Goal: Transaction & Acquisition: Download file/media

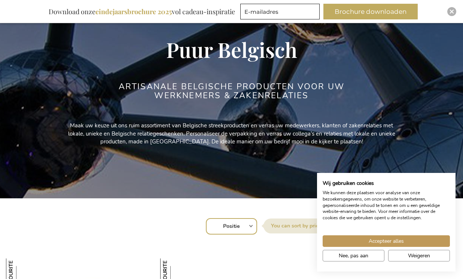
scroll to position [56, 0]
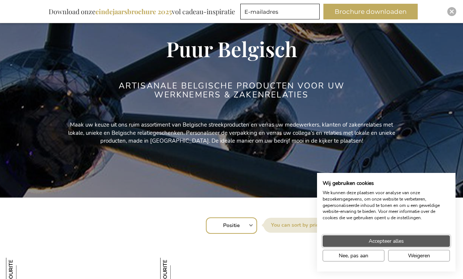
click at [395, 243] on span "Accepteer alles" at bounding box center [385, 242] width 35 height 8
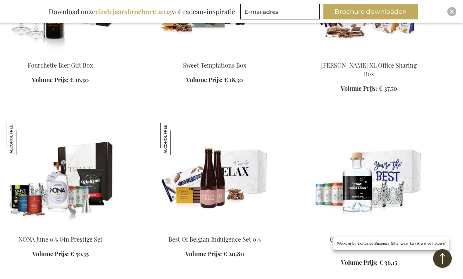
scroll to position [1077, 0]
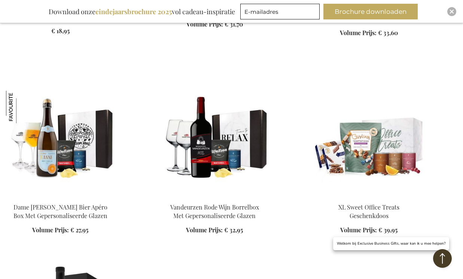
scroll to position [3171, 0]
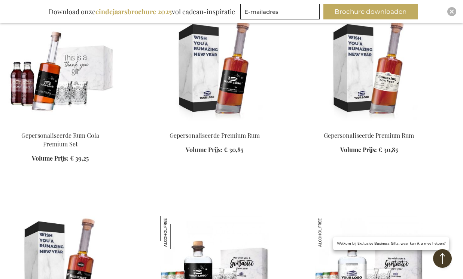
scroll to position [5115, 0]
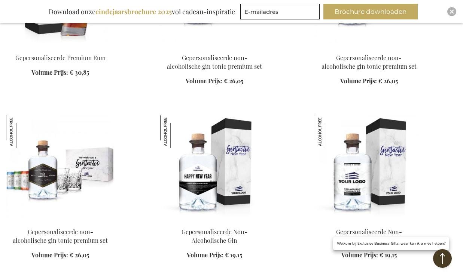
scroll to position [5474, 0]
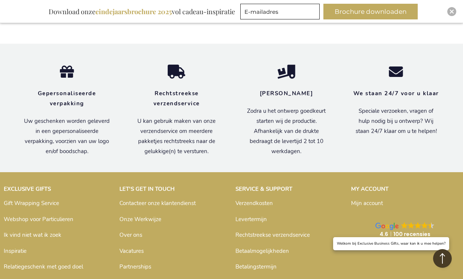
scroll to position [7336, 0]
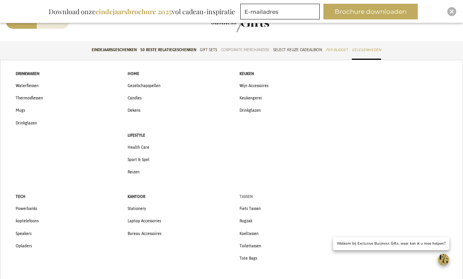
click at [250, 197] on span "Tassen" at bounding box center [245, 197] width 13 height 8
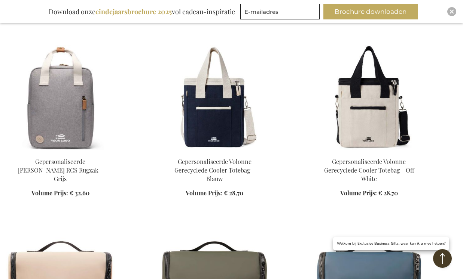
scroll to position [680, 0]
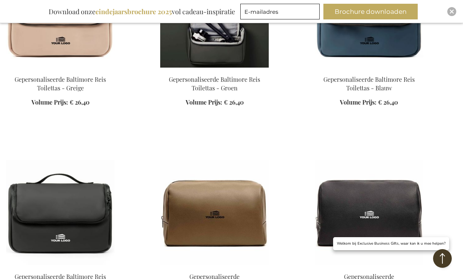
scroll to position [947, 0]
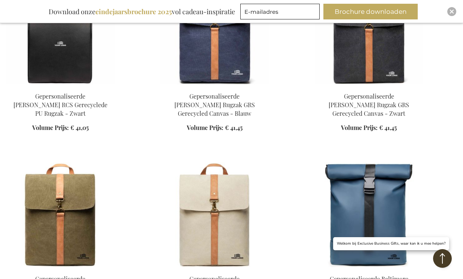
scroll to position [1845, 0]
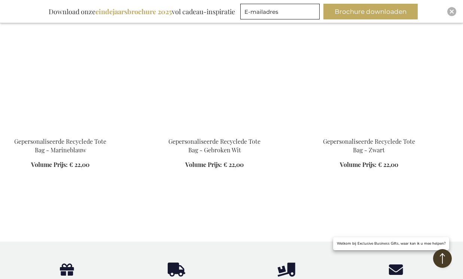
scroll to position [4366, 0]
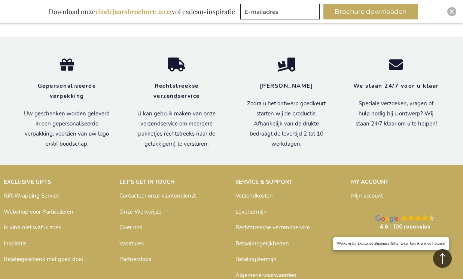
click at [127, 240] on link "Vacatures" at bounding box center [131, 243] width 24 height 7
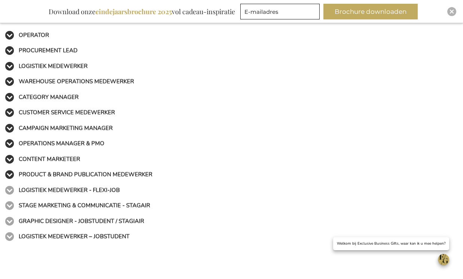
scroll to position [246, 0]
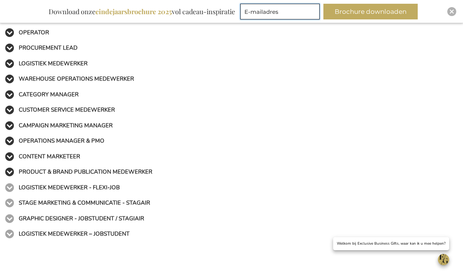
click at [280, 17] on input "E-mailadres" at bounding box center [279, 12] width 79 height 16
type input "[EMAIL_ADDRESS][DOMAIN_NAME]"
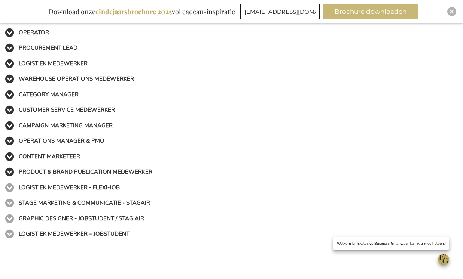
click at [355, 10] on button "Brochure downloaden" at bounding box center [370, 12] width 94 height 16
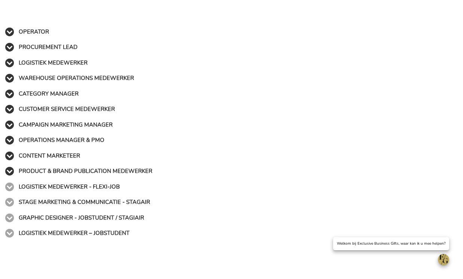
scroll to position [223, 0]
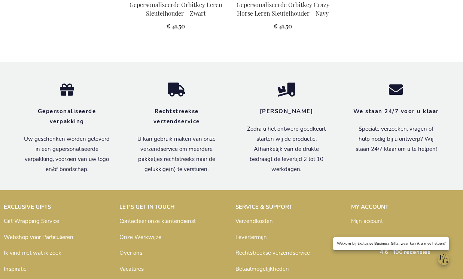
scroll to position [1097, 0]
